Goal: Task Accomplishment & Management: Manage account settings

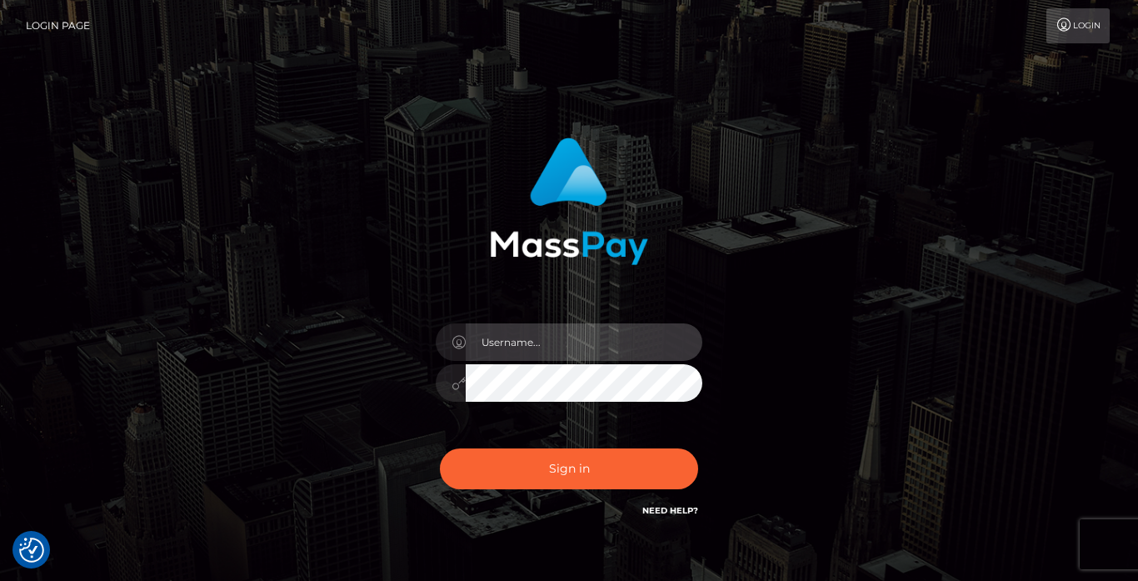
click at [548, 337] on input "text" at bounding box center [584, 341] width 237 height 37
type input "Kmccondochie@gmail.com"
click at [440, 448] on button "Sign in" at bounding box center [569, 468] width 258 height 41
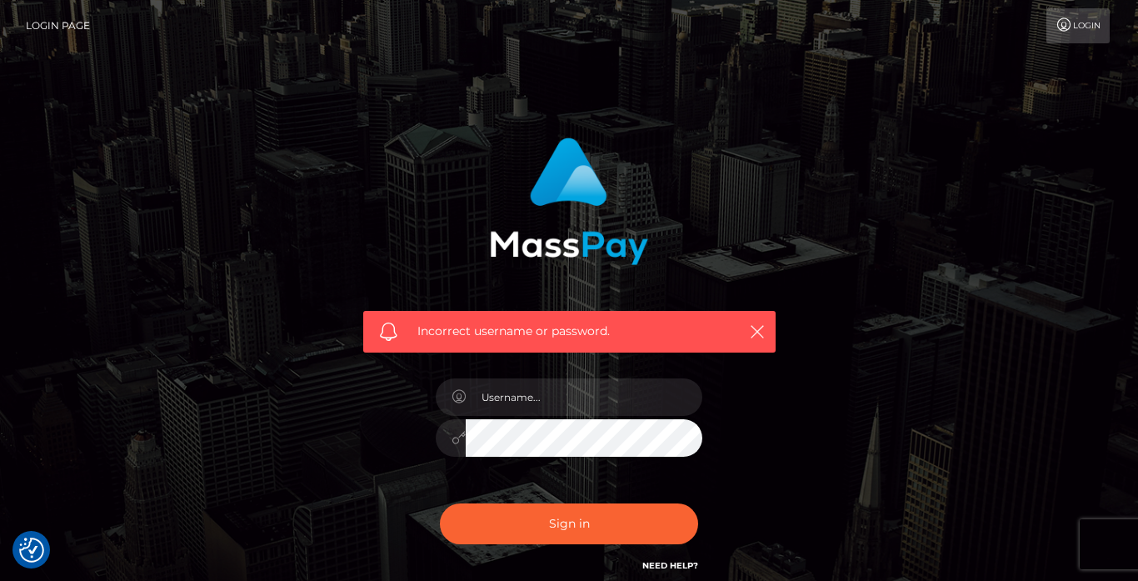
click at [1086, 32] on link "Login" at bounding box center [1078, 25] width 63 height 35
